Goal: Entertainment & Leisure: Consume media (video, audio)

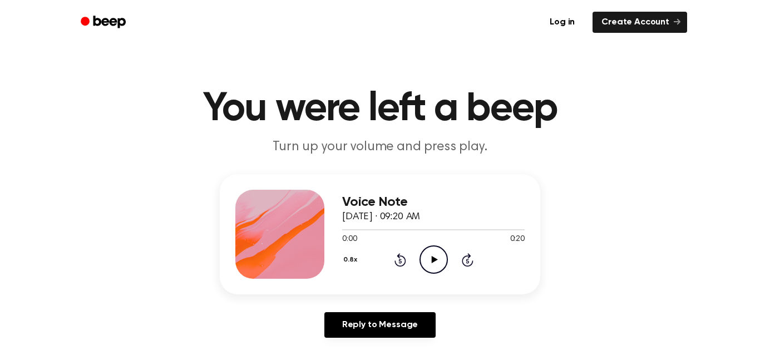
click at [424, 267] on icon "Play Audio" at bounding box center [434, 259] width 28 height 28
drag, startPoint x: 384, startPoint y: 232, endPoint x: 234, endPoint y: 253, distance: 151.8
click at [234, 253] on div "Voice Note October 6, 2025 · 09:20 AM 0:05 0:20 Your browser does not support t…" at bounding box center [380, 234] width 321 height 120
click at [476, 178] on div "Voice Note October 6, 2025 · 09:20 AM 0:06 0:20 Your browser does not support t…" at bounding box center [380, 234] width 321 height 120
drag, startPoint x: 411, startPoint y: 229, endPoint x: 306, endPoint y: 245, distance: 106.4
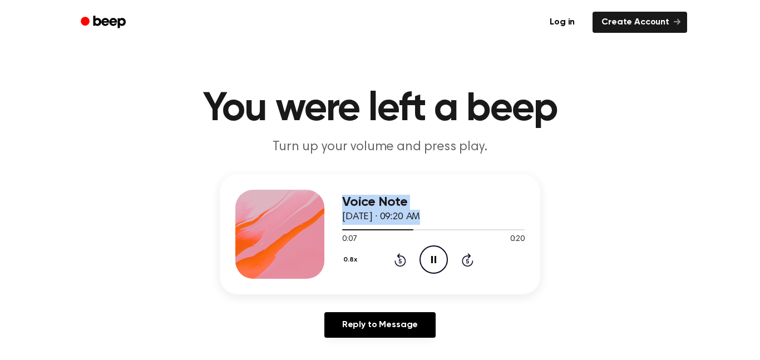
click at [306, 245] on div "Voice Note October 6, 2025 · 09:20 AM 0:07 0:20 Your browser does not support t…" at bounding box center [380, 234] width 321 height 120
click at [507, 195] on h3 "Voice Note" at bounding box center [433, 202] width 183 height 15
click at [429, 255] on icon "Pause Audio" at bounding box center [434, 259] width 28 height 28
drag, startPoint x: 429, startPoint y: 230, endPoint x: 307, endPoint y: 239, distance: 122.3
click at [307, 239] on div "Voice Note October 6, 2025 · 09:20 AM 0:09 0:20 Your browser does not support t…" at bounding box center [380, 234] width 321 height 120
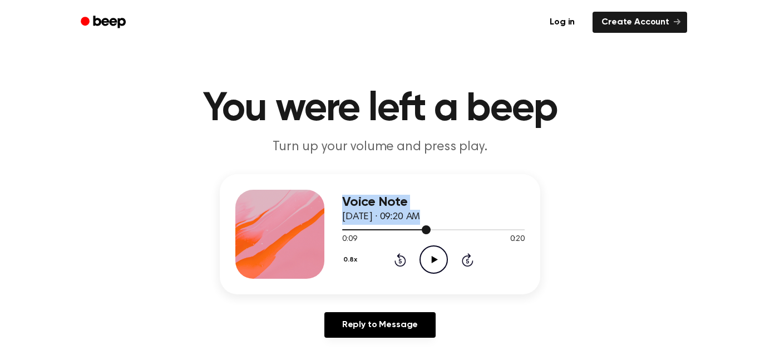
click at [401, 232] on div at bounding box center [433, 229] width 183 height 9
click at [346, 232] on div at bounding box center [433, 229] width 183 height 9
click at [429, 258] on icon "Play Audio" at bounding box center [434, 259] width 28 height 28
click at [427, 259] on icon "Play Audio" at bounding box center [434, 259] width 28 height 28
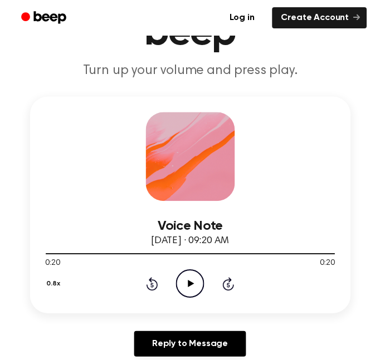
scroll to position [100, 0]
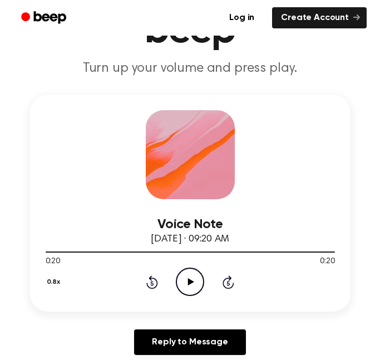
click at [176, 282] on icon "Play Audio" at bounding box center [190, 282] width 28 height 28
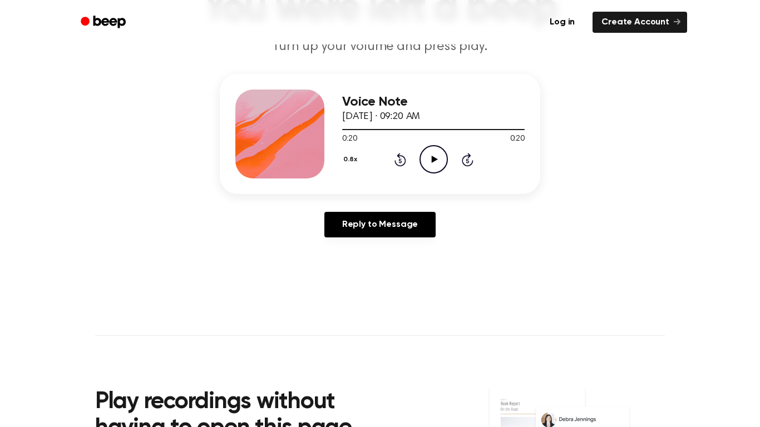
click at [440, 161] on icon "Play Audio" at bounding box center [434, 159] width 28 height 28
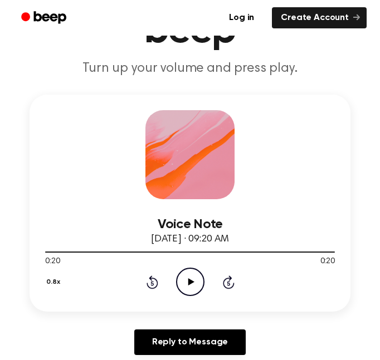
click at [183, 274] on icon "Play Audio" at bounding box center [190, 282] width 28 height 28
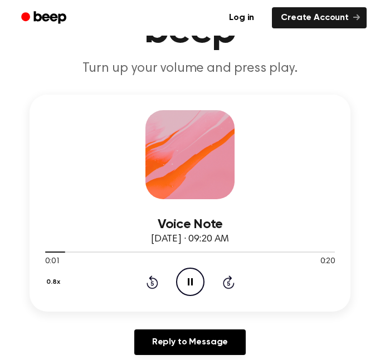
click at [181, 273] on icon "Pause Audio" at bounding box center [190, 282] width 28 height 28
click at [183, 282] on icon "Play Audio" at bounding box center [190, 282] width 28 height 28
click at [155, 288] on icon at bounding box center [152, 282] width 12 height 13
click at [188, 278] on icon "Pause Audio" at bounding box center [190, 282] width 28 height 28
click at [182, 286] on icon "Play Audio" at bounding box center [190, 282] width 28 height 28
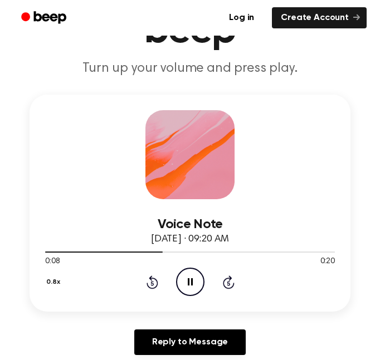
click at [153, 282] on icon "Rewind 5 seconds" at bounding box center [152, 282] width 12 height 14
click at [153, 281] on icon "Rewind 5 seconds" at bounding box center [152, 282] width 12 height 14
click at [153, 282] on icon "Rewind 5 seconds" at bounding box center [152, 282] width 12 height 14
click at [195, 277] on icon "Pause Audio" at bounding box center [190, 282] width 28 height 28
click at [152, 283] on icon "Rewind 5 seconds" at bounding box center [152, 282] width 12 height 14
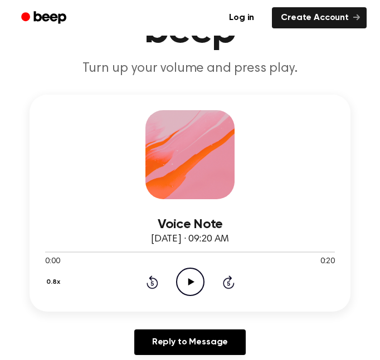
click at [180, 280] on icon "Play Audio" at bounding box center [190, 282] width 28 height 28
click at [190, 281] on icon "Pause Audio" at bounding box center [190, 282] width 28 height 28
click at [203, 278] on circle at bounding box center [189, 281] width 27 height 27
click at [150, 279] on icon at bounding box center [152, 282] width 12 height 13
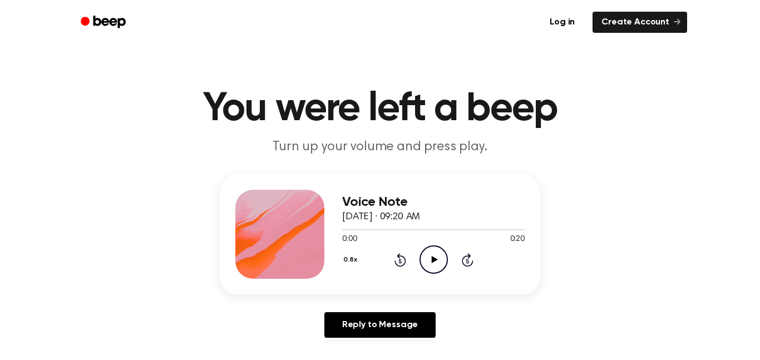
click at [430, 263] on icon "Play Audio" at bounding box center [434, 259] width 28 height 28
click at [430, 263] on icon "Pause Audio" at bounding box center [434, 259] width 28 height 28
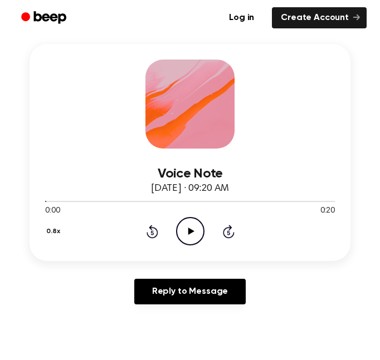
scroll to position [149, 0]
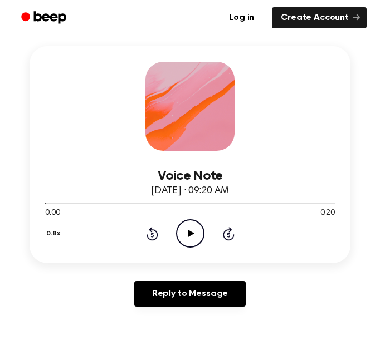
click at [190, 229] on icon "Play Audio" at bounding box center [190, 233] width 28 height 28
click at [190, 229] on icon "Pause Audio" at bounding box center [190, 233] width 28 height 28
click at [150, 233] on icon at bounding box center [152, 233] width 12 height 13
click at [176, 233] on circle at bounding box center [189, 233] width 27 height 27
click at [173, 220] on div "0.8x Rewind 5 seconds Pause Audio Skip 5 seconds" at bounding box center [189, 233] width 289 height 28
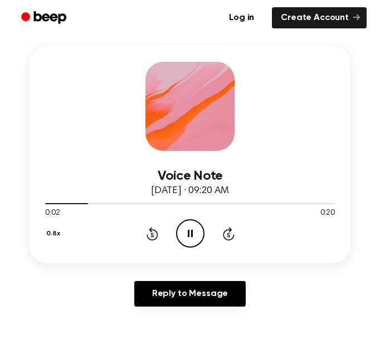
click at [180, 231] on icon "Pause Audio" at bounding box center [190, 233] width 28 height 28
click at [197, 235] on icon "Play Audio" at bounding box center [190, 233] width 28 height 28
click at [155, 235] on icon "Rewind 5 seconds" at bounding box center [152, 234] width 12 height 14
click at [193, 239] on icon "Pause Audio" at bounding box center [190, 233] width 28 height 28
click at [190, 224] on icon "Play Audio" at bounding box center [190, 233] width 28 height 28
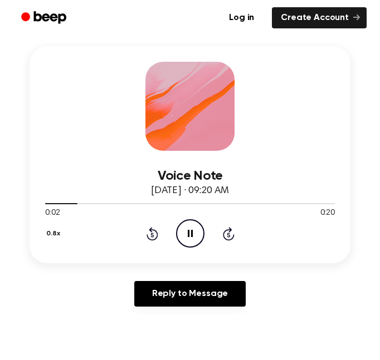
click at [150, 227] on icon "Rewind 5 seconds" at bounding box center [152, 234] width 12 height 14
click at [193, 224] on icon "Pause Audio" at bounding box center [190, 233] width 28 height 28
click at [185, 219] on icon "Play Audio" at bounding box center [190, 233] width 28 height 28
click at [146, 227] on icon "Rewind 5 seconds" at bounding box center [152, 234] width 12 height 14
click at [160, 238] on div "0.8x Rewind 5 seconds Pause Audio Skip 5 seconds" at bounding box center [189, 233] width 289 height 28
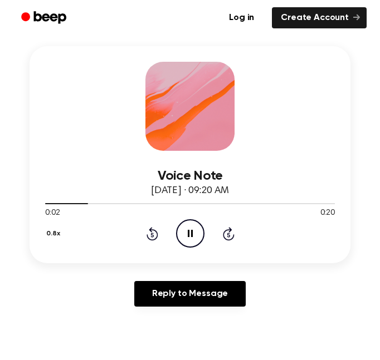
click at [192, 231] on icon at bounding box center [190, 233] width 5 height 7
click at [158, 224] on div "0.8x Rewind 5 seconds Play Audio Skip 5 seconds" at bounding box center [189, 233] width 289 height 28
click at [152, 229] on icon at bounding box center [152, 233] width 12 height 13
click at [181, 235] on icon "Play Audio" at bounding box center [190, 233] width 28 height 28
click at [183, 222] on circle at bounding box center [189, 233] width 27 height 27
